Goal: Task Accomplishment & Management: Manage account settings

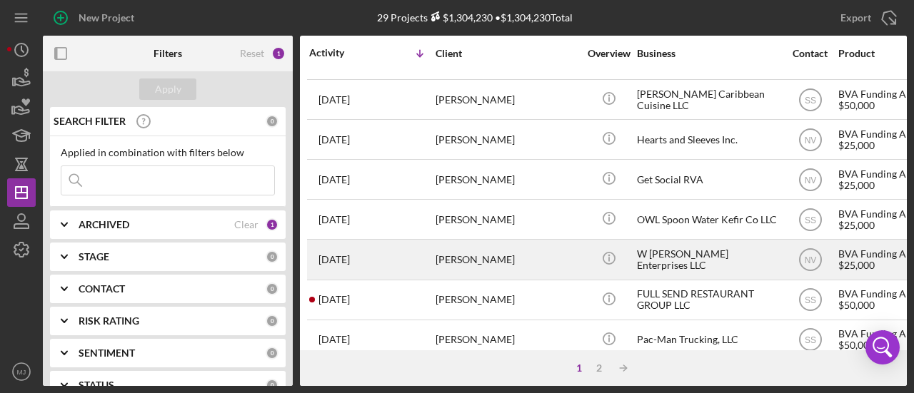
scroll to position [728, 0]
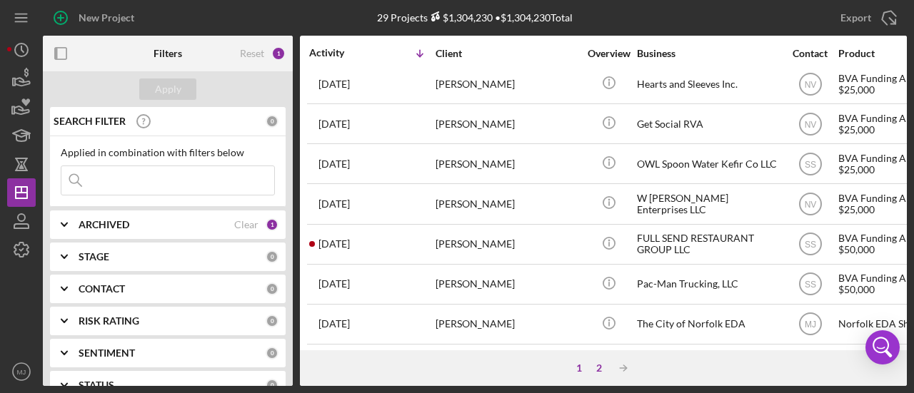
click at [598, 369] on div "2" at bounding box center [599, 368] width 20 height 11
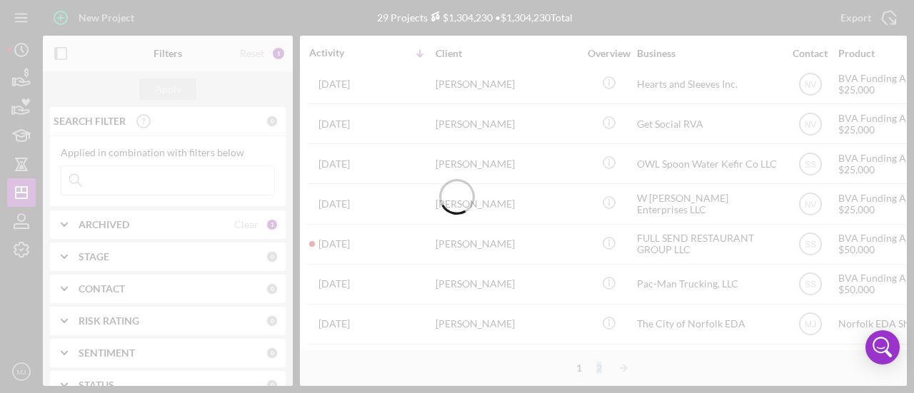
scroll to position [0, 0]
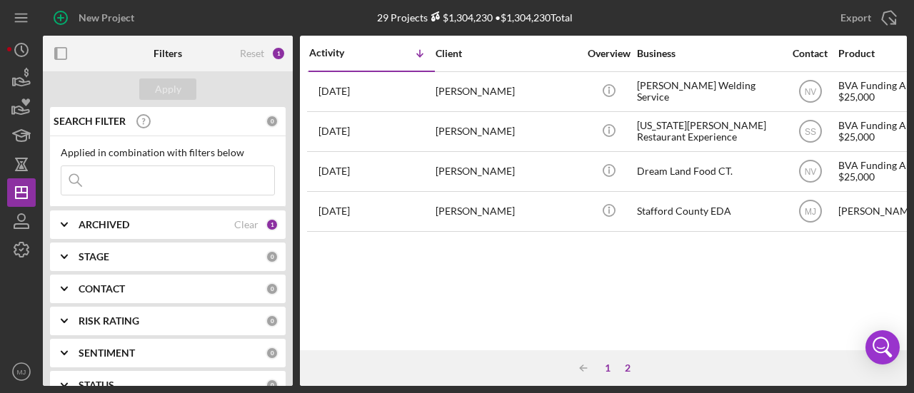
click at [608, 366] on div "1" at bounding box center [608, 368] width 20 height 11
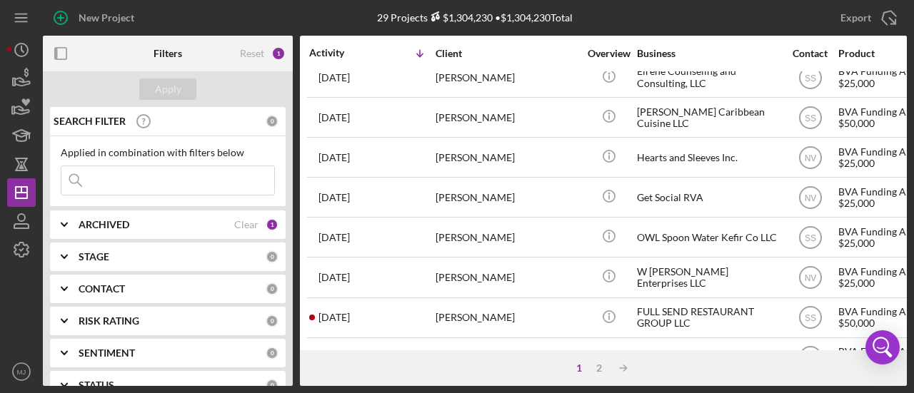
scroll to position [728, 0]
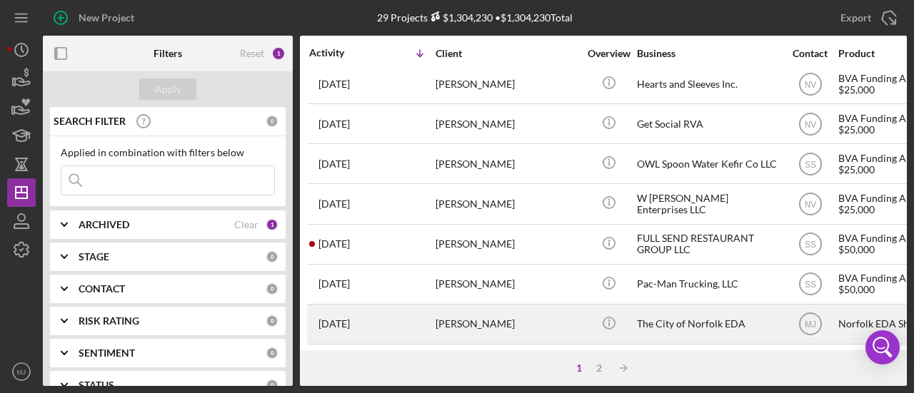
click at [490, 316] on div "[PERSON_NAME]" at bounding box center [506, 325] width 143 height 38
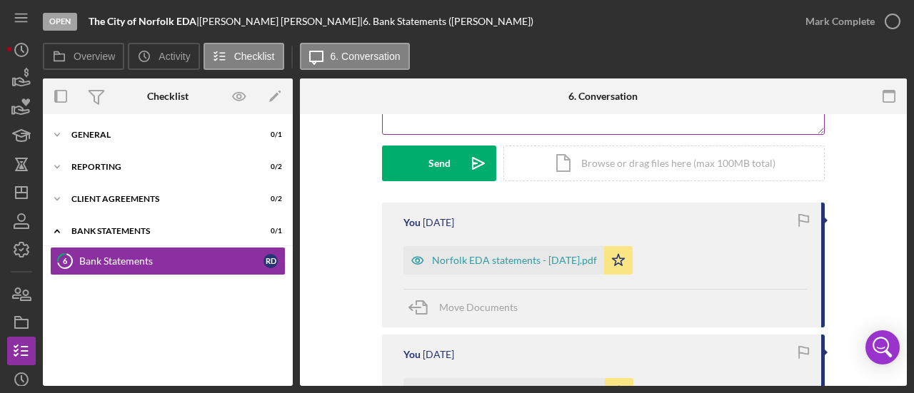
scroll to position [286, 0]
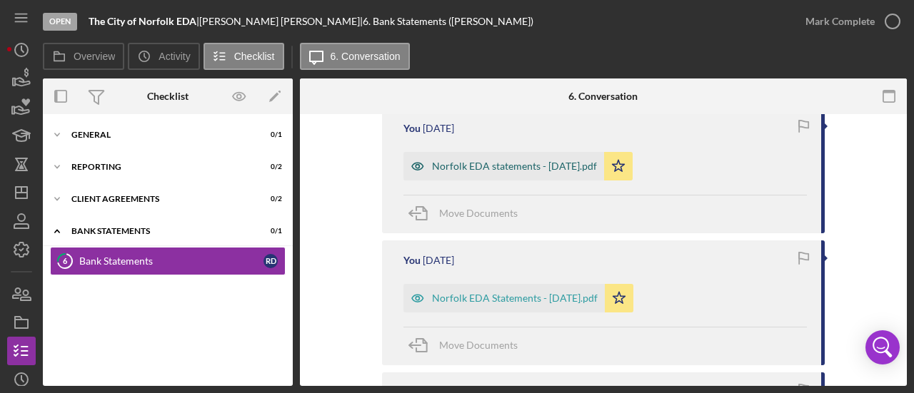
click at [562, 163] on div "Norfolk EDA statements - [DATE].pdf" at bounding box center [514, 166] width 165 height 11
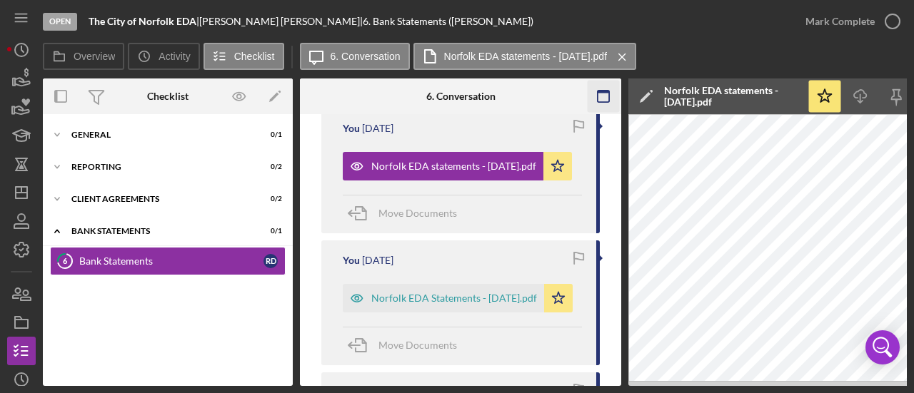
click at [606, 97] on icon "button" at bounding box center [604, 97] width 32 height 32
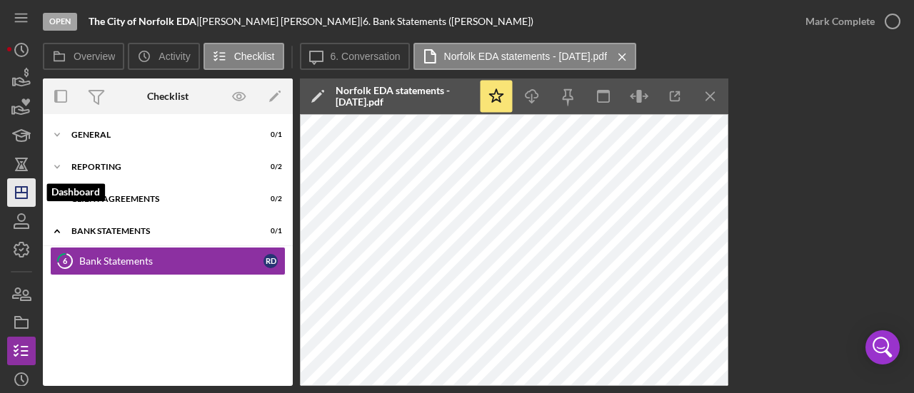
click at [9, 201] on icon "Icon/Dashboard" at bounding box center [22, 193] width 36 height 36
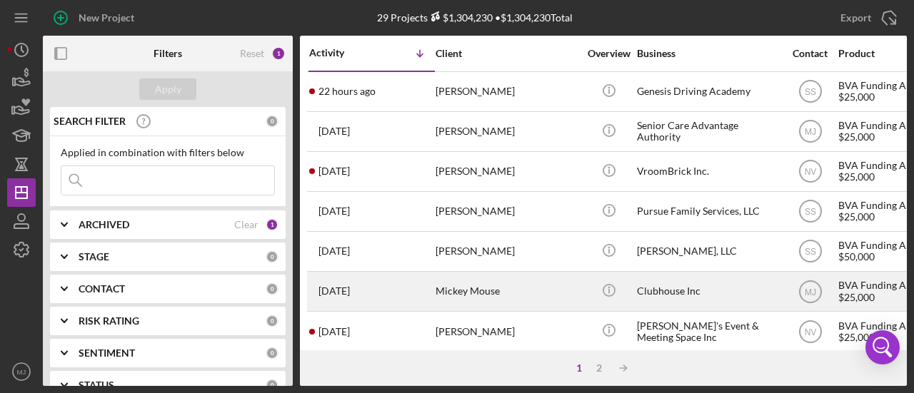
click at [435, 294] on div "Mickey Mouse" at bounding box center [506, 292] width 143 height 38
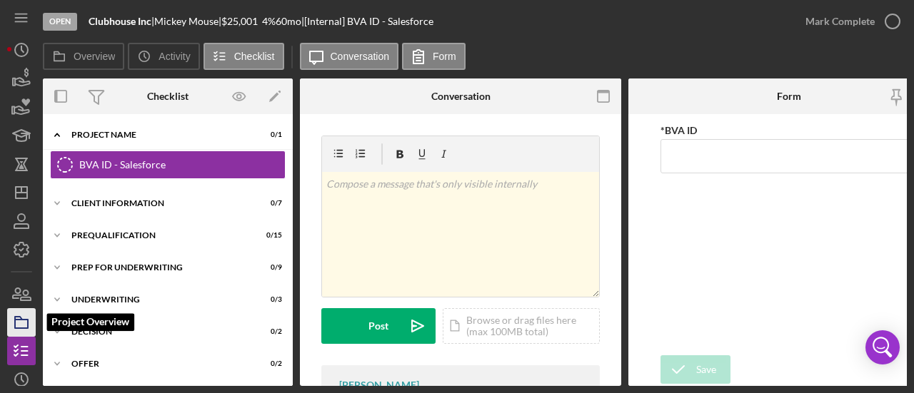
click at [16, 323] on icon "button" at bounding box center [22, 323] width 36 height 36
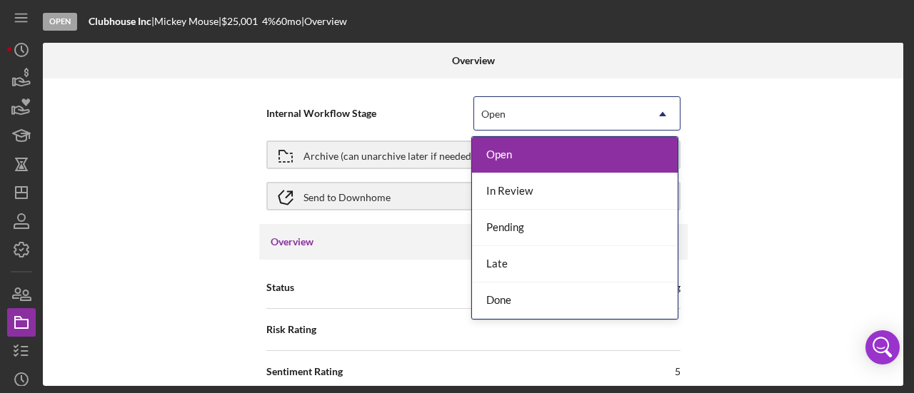
click at [524, 128] on div "Open" at bounding box center [559, 114] width 171 height 33
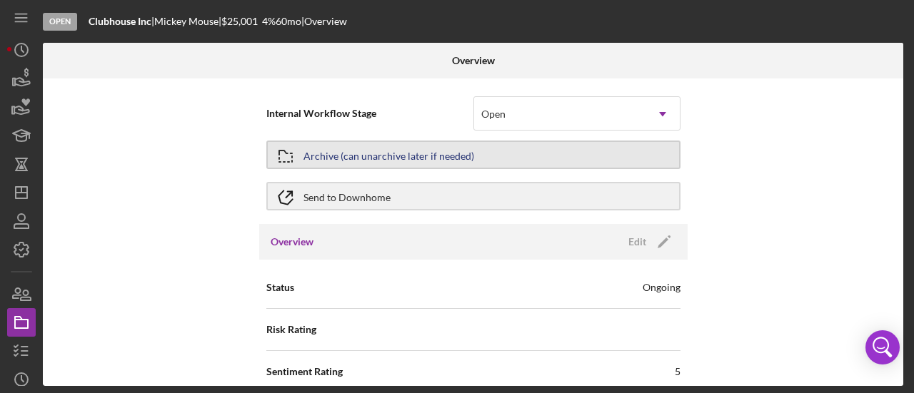
click at [345, 158] on div "Archive (can unarchive later if needed)" at bounding box center [388, 155] width 171 height 26
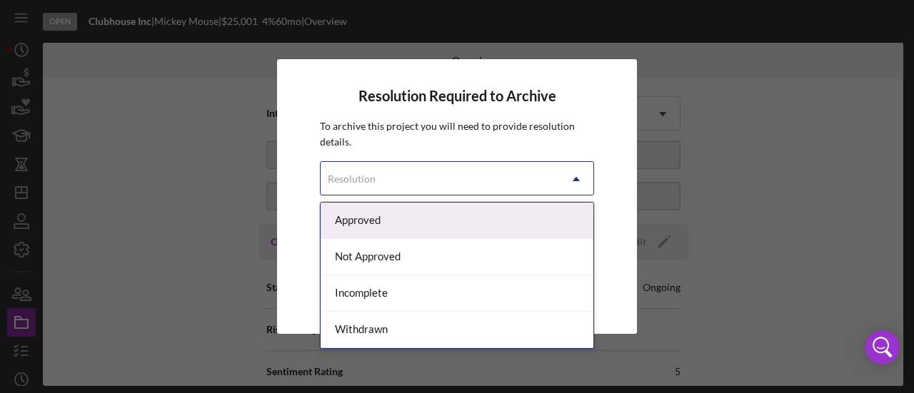
click at [445, 177] on div "Resolution" at bounding box center [440, 179] width 238 height 33
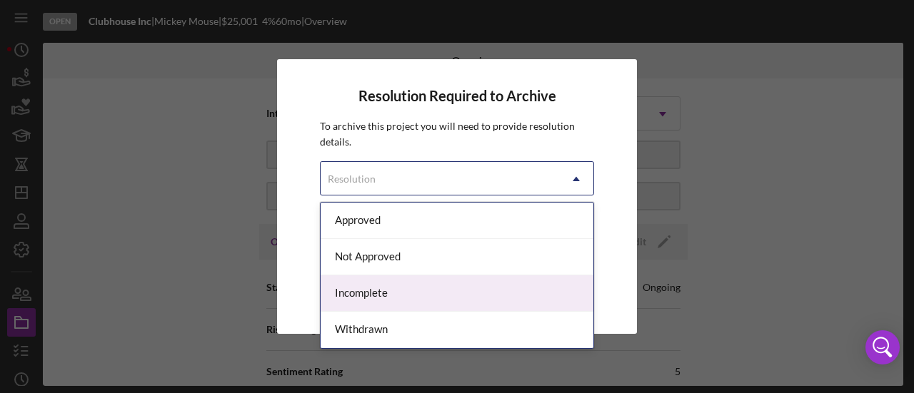
click at [396, 281] on div "Incomplete" at bounding box center [457, 294] width 273 height 36
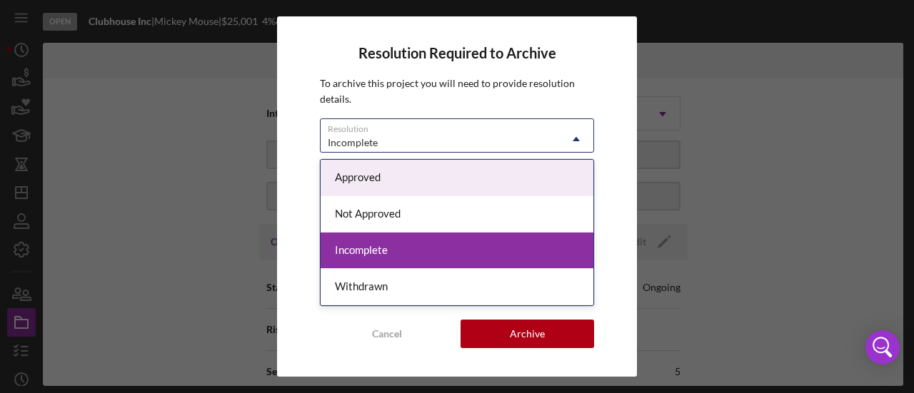
click at [440, 152] on div "Incomplete" at bounding box center [440, 142] width 238 height 33
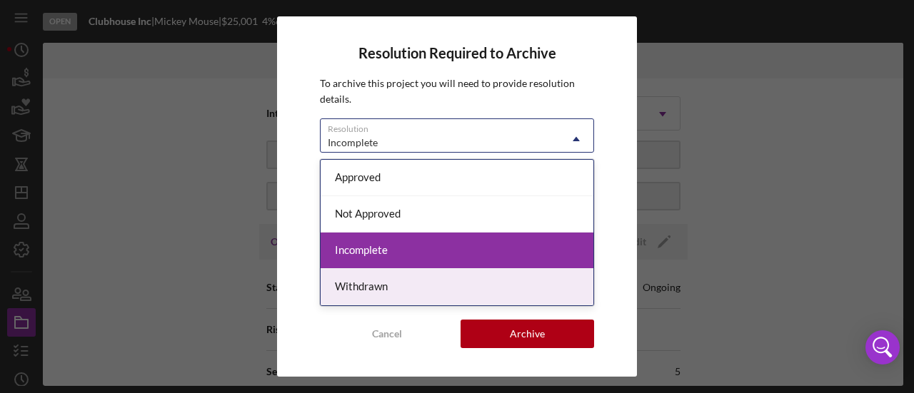
click at [406, 296] on div "Withdrawn" at bounding box center [457, 287] width 273 height 36
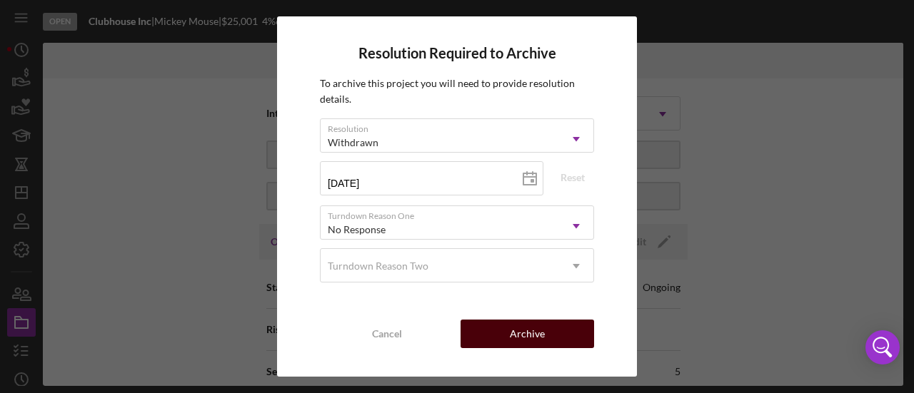
click at [497, 326] on button "Archive" at bounding box center [526, 334] width 133 height 29
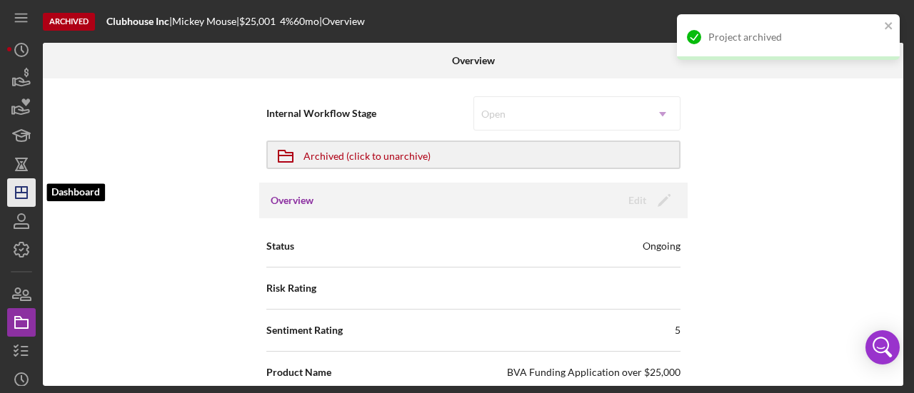
click at [22, 198] on polygon "button" at bounding box center [21, 192] width 11 height 11
